Goal: Understand process/instructions: Learn about a topic

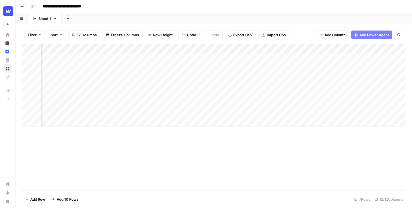
scroll to position [0, 74]
click at [352, 48] on div "Add Column" at bounding box center [213, 85] width 383 height 83
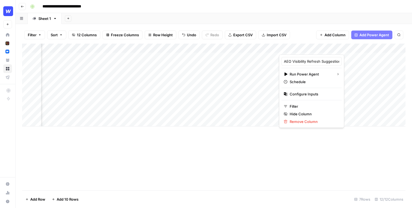
drag, startPoint x: 307, startPoint y: 92, endPoint x: 362, endPoint y: 156, distance: 84.8
click at [363, 158] on body "**********" at bounding box center [206, 104] width 412 height 208
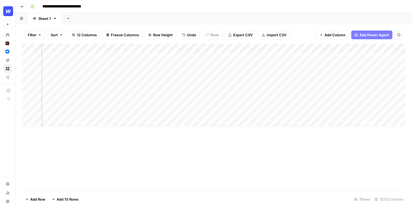
click at [362, 156] on div "Add Column" at bounding box center [213, 117] width 383 height 146
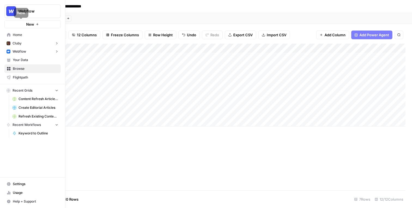
click at [30, 12] on span "Webflow" at bounding box center [34, 10] width 33 height 5
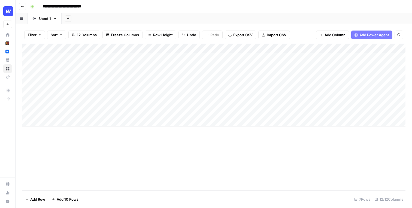
scroll to position [0, 0]
click at [145, 49] on div "Add Column" at bounding box center [213, 85] width 383 height 83
click at [271, 48] on div "Add Column" at bounding box center [213, 85] width 383 height 83
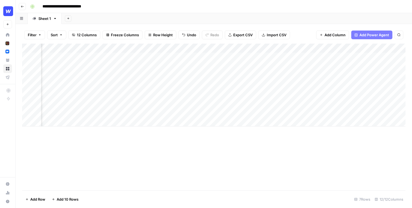
click at [258, 49] on div "Add Column" at bounding box center [213, 85] width 383 height 83
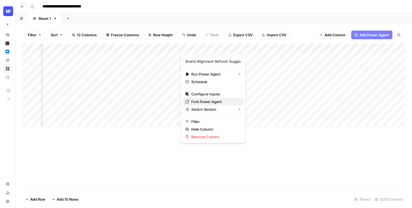
click at [214, 99] on button "Fork Power Agent" at bounding box center [213, 102] width 60 height 8
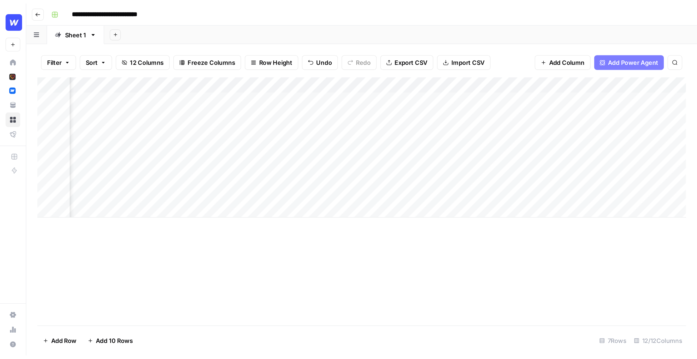
scroll to position [0, 0]
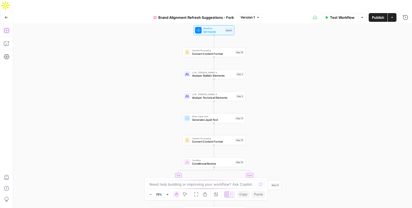
click at [6, 28] on icon "button" at bounding box center [6, 30] width 5 height 5
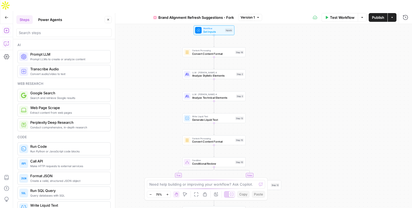
click at [4, 39] on button "Copilot" at bounding box center [6, 43] width 9 height 9
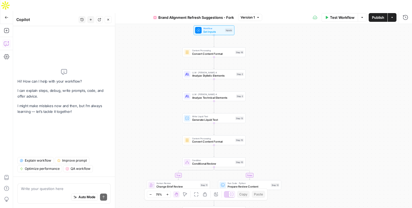
click at [43, 160] on span "Explain workflow" at bounding box center [38, 160] width 26 height 5
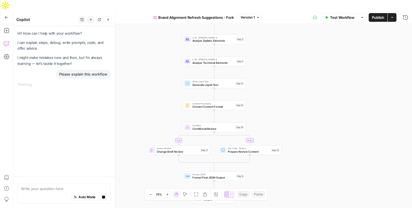
drag, startPoint x: 266, startPoint y: 76, endPoint x: 266, endPoint y: 41, distance: 34.9
click at [266, 41] on div "true false Workflow Set Inputs Inputs Content Processing Convert Content Format…" at bounding box center [212, 121] width 399 height 195
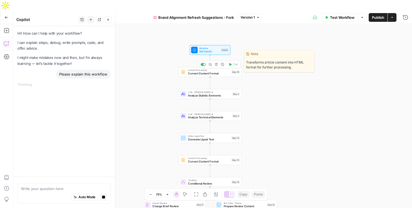
click at [207, 71] on span "Convert Content Format" at bounding box center [208, 73] width 41 height 4
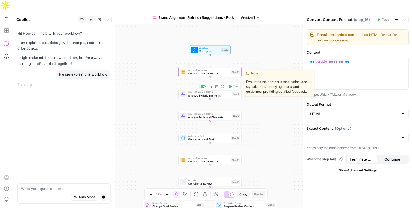
click at [192, 93] on span "Analyze Stylistic Elements" at bounding box center [209, 95] width 42 height 4
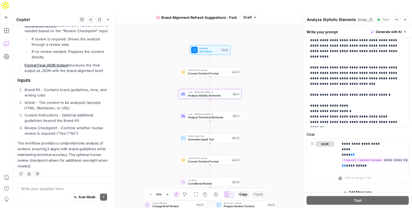
scroll to position [186, 0]
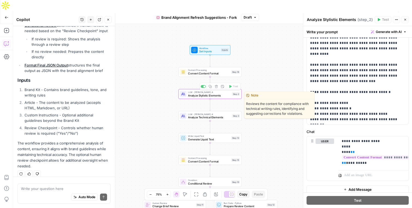
click at [193, 115] on span "Analyze Technical Elements" at bounding box center [209, 117] width 42 height 4
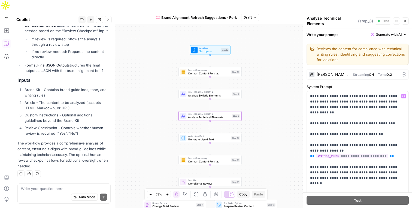
scroll to position [98, 0]
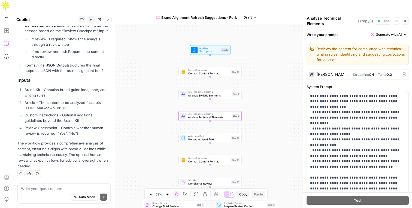
click at [197, 134] on span "Write Liquid Text" at bounding box center [208, 135] width 41 height 3
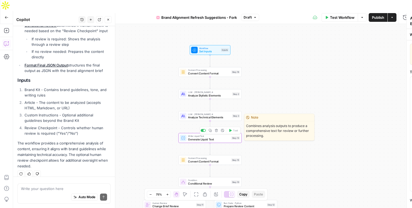
type textarea "Generate Liquid Text"
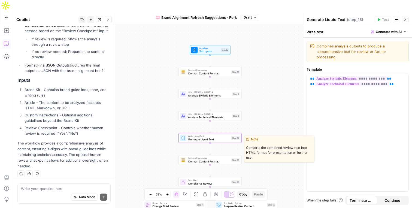
click at [193, 159] on span "Convert Content Format" at bounding box center [208, 161] width 41 height 4
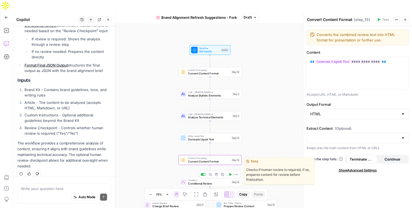
click at [185, 179] on div at bounding box center [183, 182] width 7 height 7
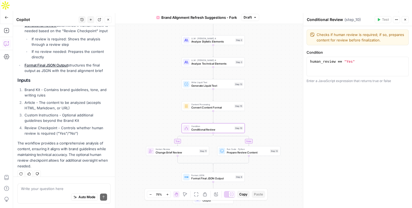
click at [198, 176] on span "Format Final JSON Output" at bounding box center [212, 178] width 42 height 4
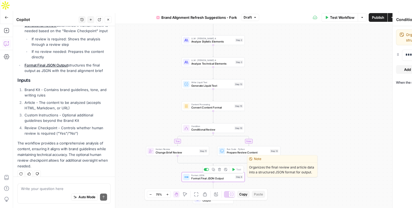
type textarea "Format Final JSON Output"
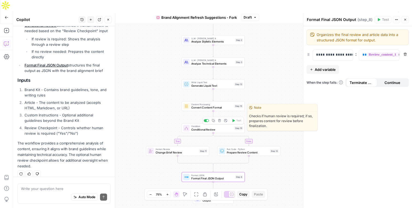
click at [210, 127] on span "Conditional Review" at bounding box center [211, 129] width 41 height 4
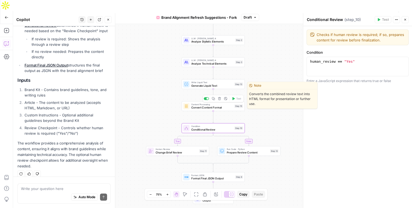
click at [206, 105] on span "Convert Content Format" at bounding box center [211, 107] width 41 height 4
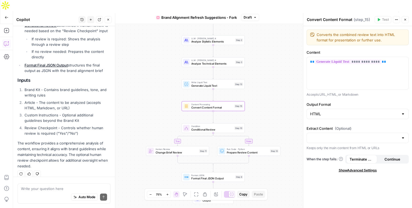
click at [195, 127] on span "Conditional Review" at bounding box center [211, 129] width 41 height 4
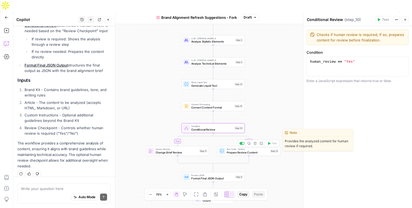
click at [233, 150] on span "Prepare Review Content" at bounding box center [247, 152] width 41 height 4
